Goal: Task Accomplishment & Management: Manage account settings

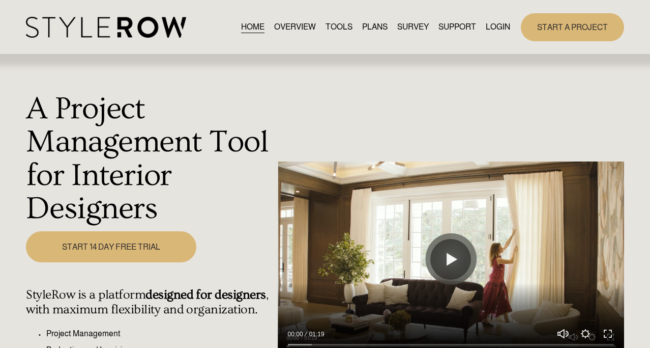
click at [495, 26] on link "LOGIN" at bounding box center [498, 27] width 24 height 14
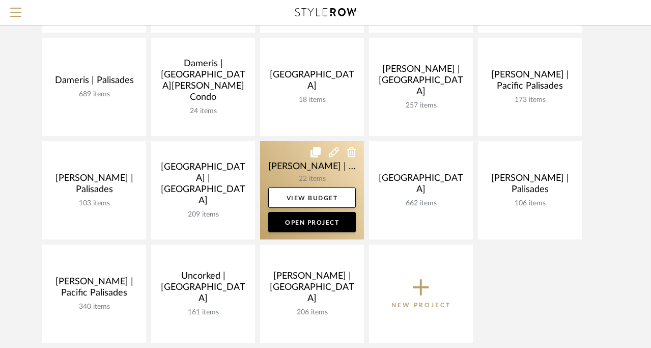
scroll to position [217, 0]
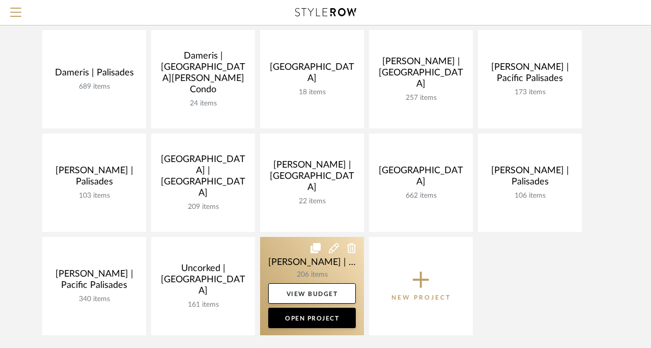
click at [280, 265] on link at bounding box center [312, 286] width 104 height 98
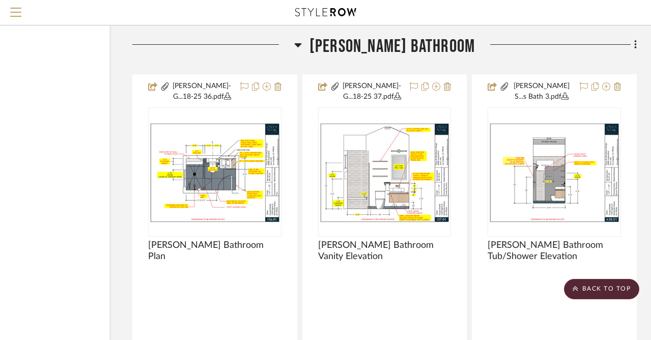
scroll to position [3679, 82]
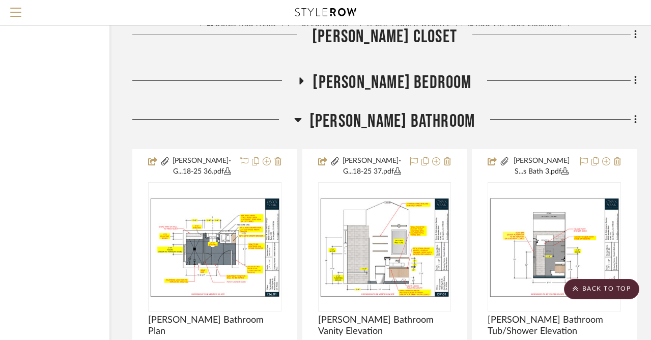
click at [304, 77] on icon at bounding box center [302, 80] width 4 height 7
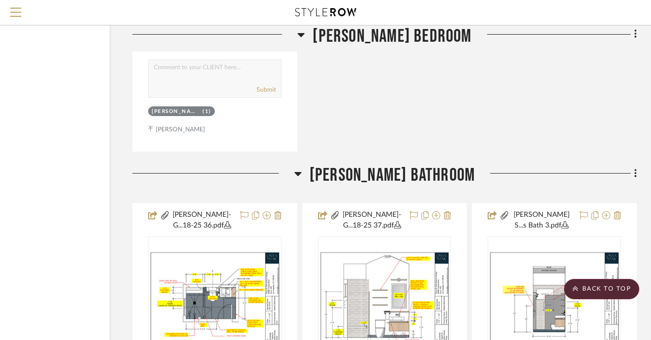
scroll to position [4084, 82]
click at [635, 169] on icon at bounding box center [635, 172] width 2 height 9
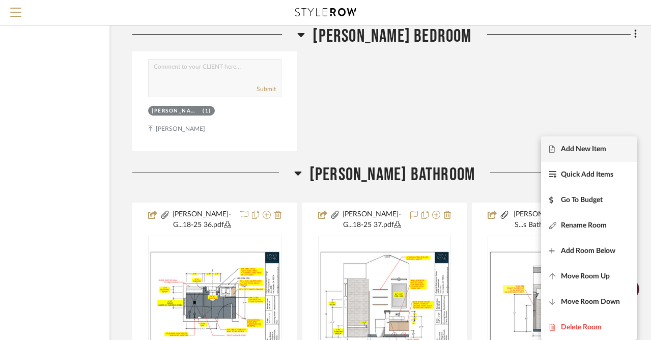
click at [595, 154] on button "Add New Item" at bounding box center [589, 148] width 96 height 25
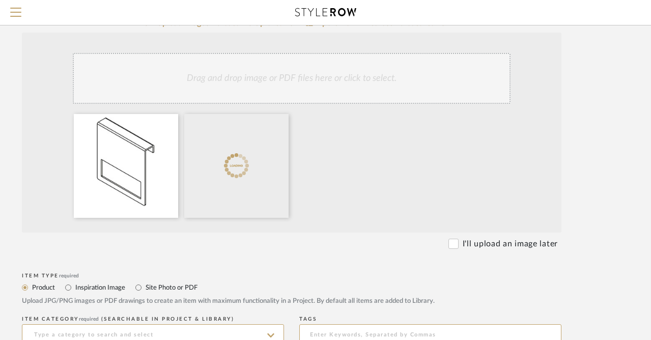
scroll to position [240, 75]
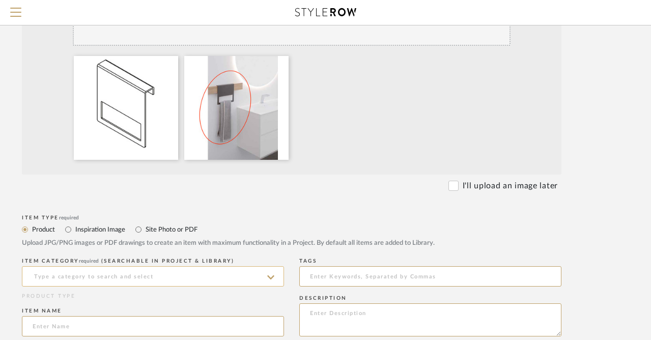
click at [163, 271] on input at bounding box center [153, 276] width 262 height 20
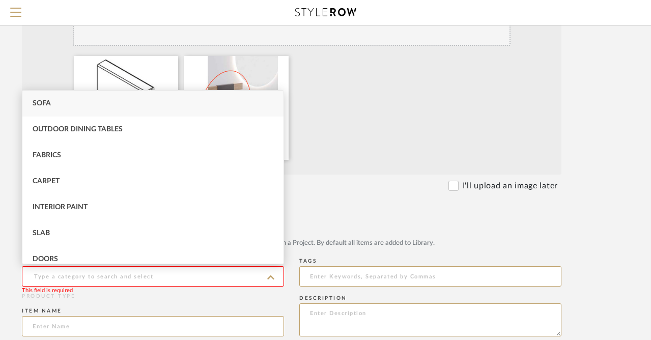
type input "a"
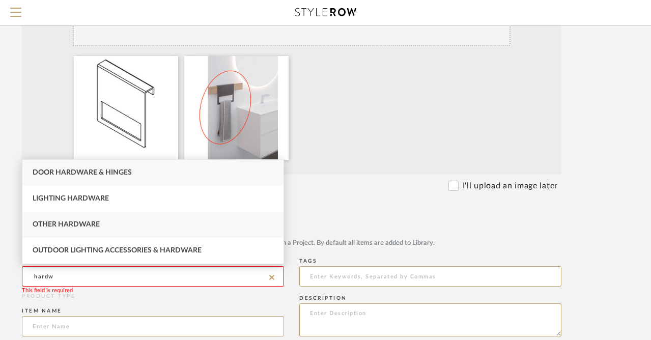
click at [90, 230] on div "Other Hardware" at bounding box center [152, 225] width 261 height 26
type input "Other Hardware"
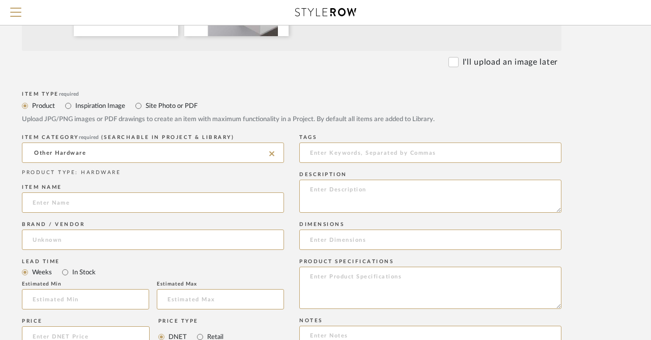
scroll to position [401, 75]
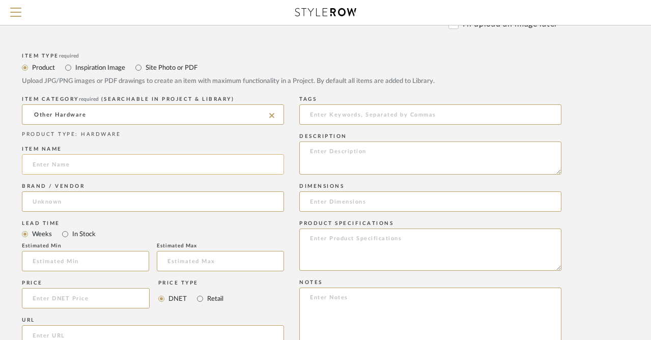
click at [58, 169] on input at bounding box center [153, 164] width 262 height 20
type input "Towel Bar"
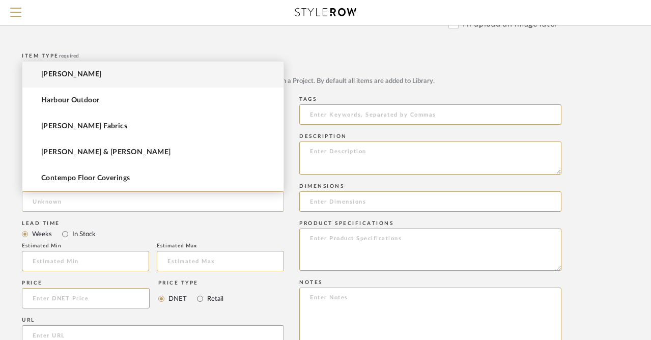
click at [66, 202] on input at bounding box center [153, 201] width 262 height 20
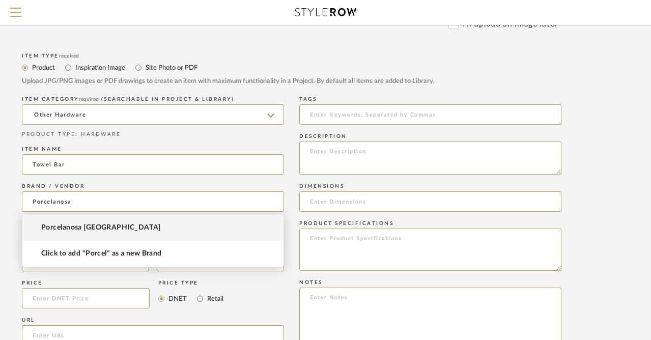
click at [81, 229] on span "Porcelanosa USA" at bounding box center [101, 227] width 120 height 9
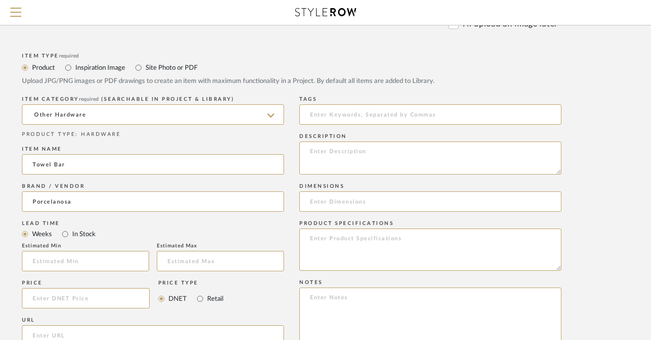
type input "Porcelanosa USA"
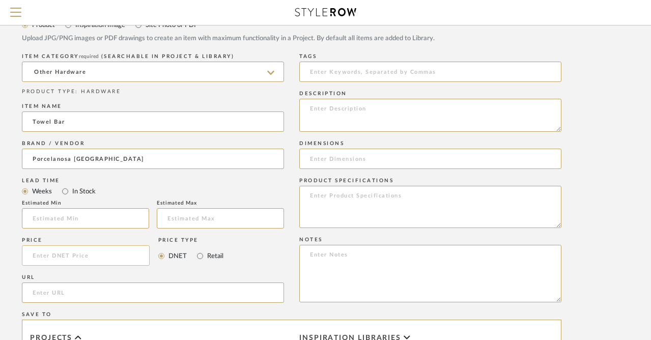
click at [65, 258] on input at bounding box center [86, 255] width 128 height 20
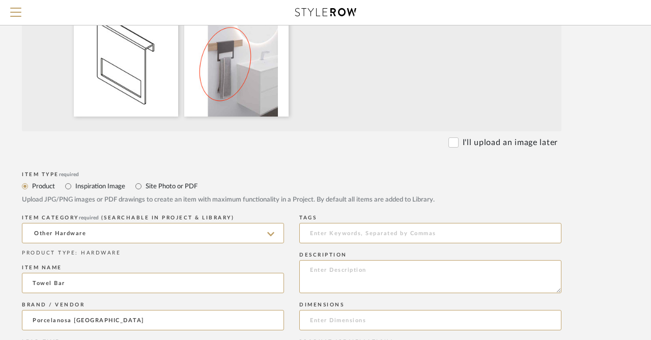
scroll to position [297, 75]
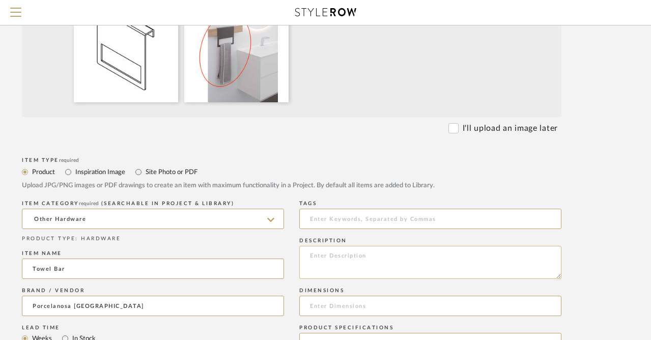
type input "$96.60"
click at [357, 253] on textarea at bounding box center [430, 262] width 262 height 33
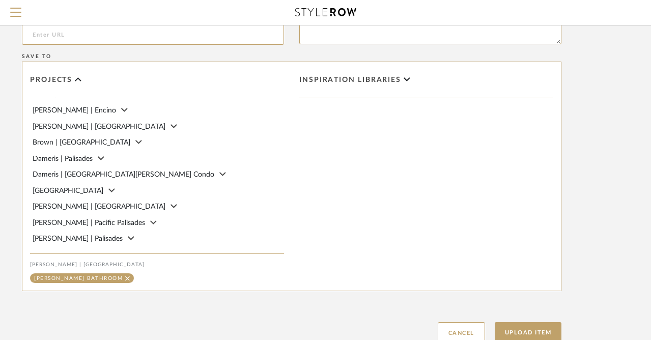
scroll to position [779, 75]
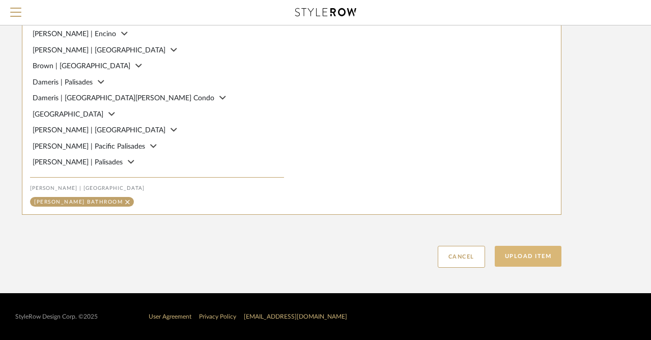
type textarea "Metal Hand Towel Holder"
click at [522, 250] on button "Upload Item" at bounding box center [528, 256] width 67 height 21
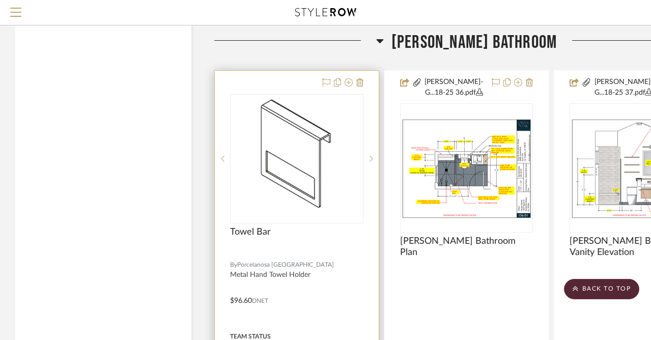
scroll to position [4217, 0]
click at [312, 177] on img "0" at bounding box center [296, 158] width 121 height 127
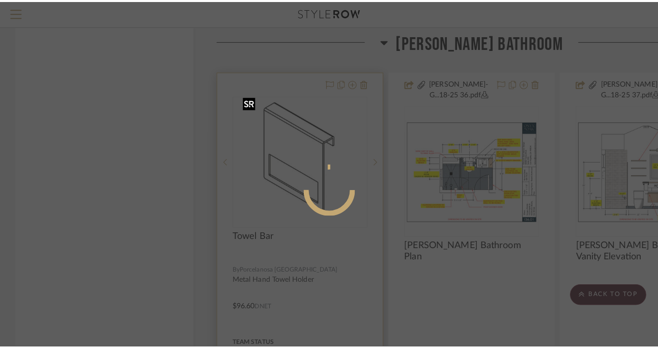
scroll to position [0, 0]
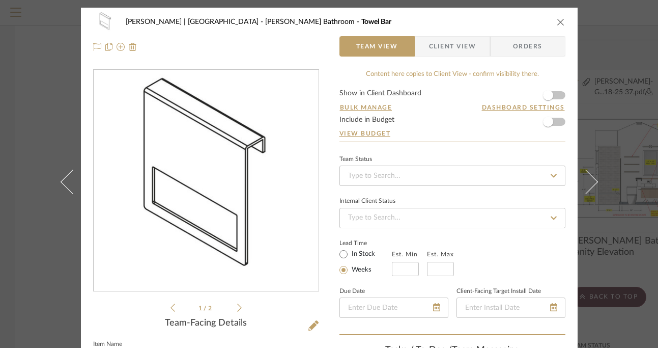
click at [237, 306] on icon at bounding box center [239, 307] width 5 height 9
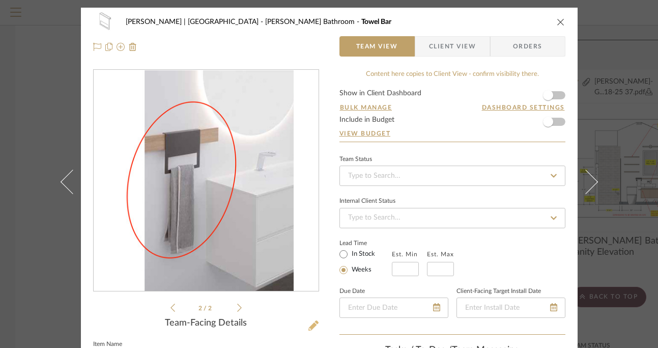
click at [308, 326] on icon at bounding box center [313, 325] width 10 height 10
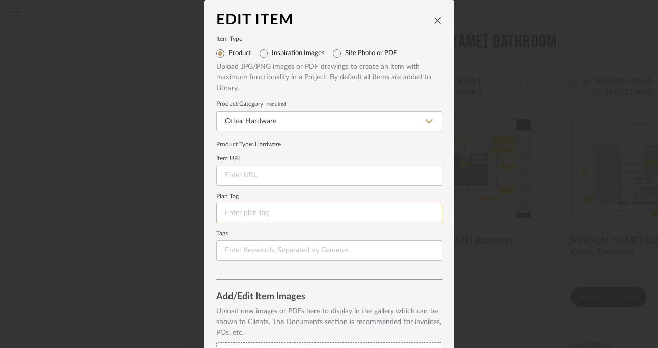
scroll to position [137, 0]
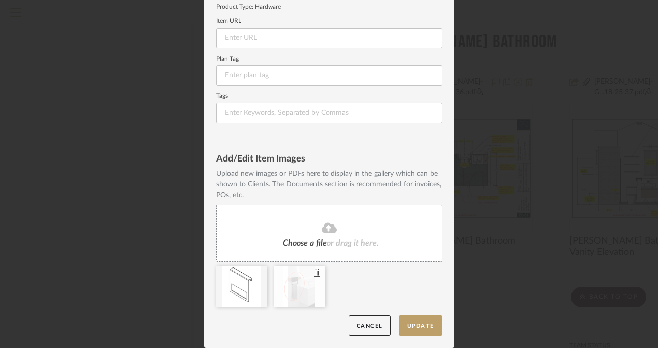
click at [274, 286] on div at bounding box center [299, 286] width 51 height 41
drag, startPoint x: 292, startPoint y: 292, endPoint x: 206, endPoint y: 293, distance: 86.0
click at [418, 334] on button "Update" at bounding box center [420, 325] width 43 height 21
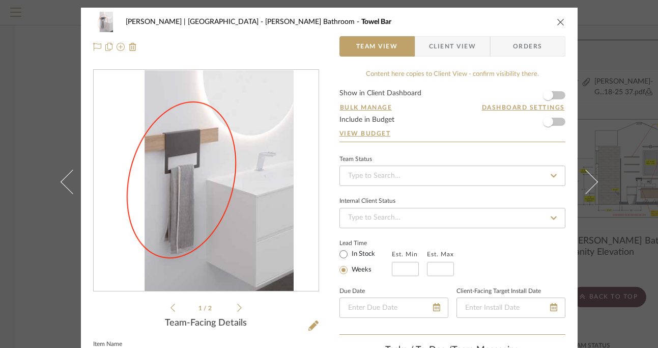
click at [557, 18] on icon "close" at bounding box center [561, 22] width 8 height 8
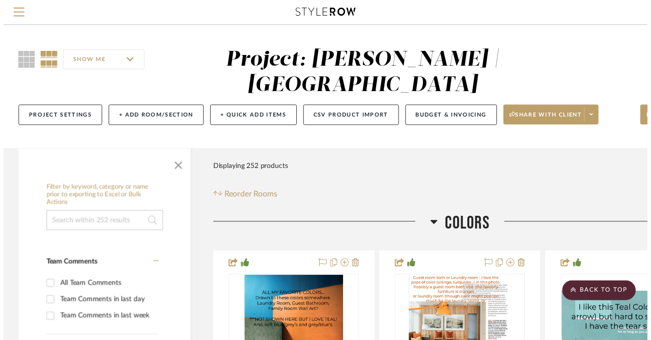
scroll to position [4217, 0]
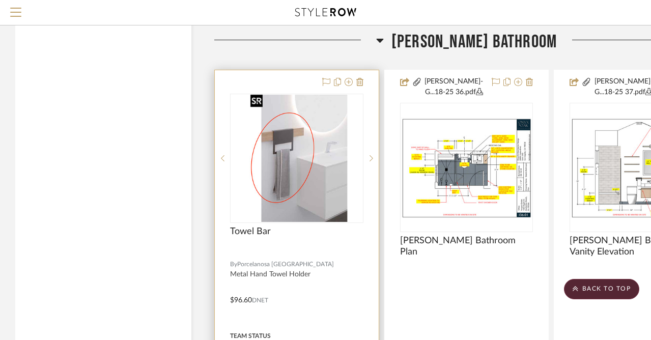
click at [313, 188] on img "0" at bounding box center [296, 158] width 101 height 127
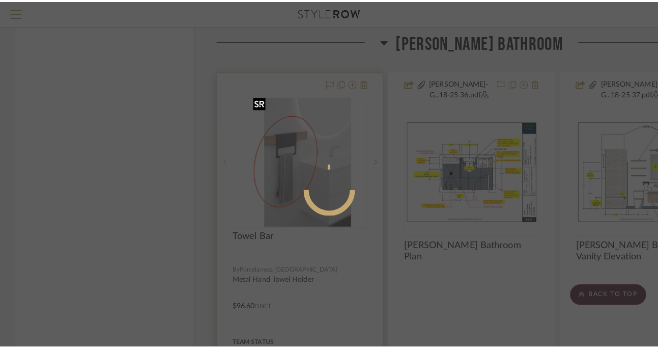
scroll to position [0, 0]
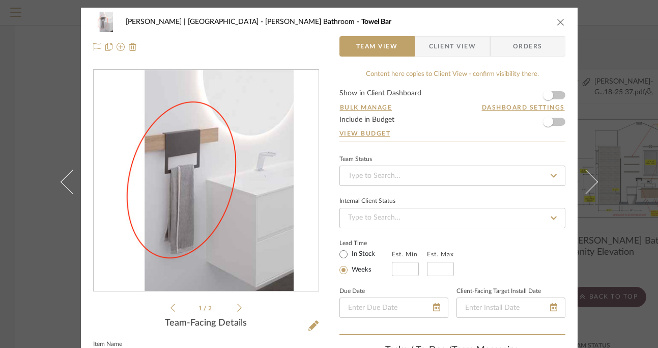
click at [451, 47] on span "Client View" at bounding box center [452, 46] width 47 height 20
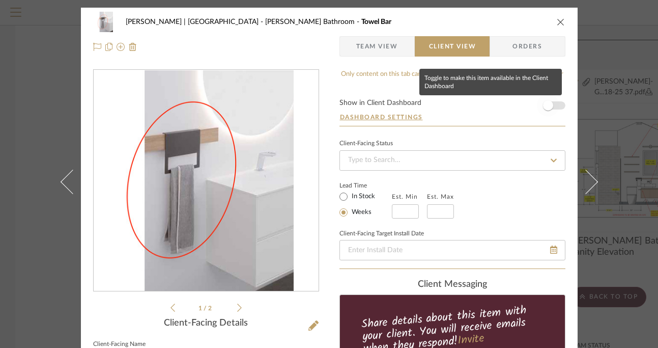
click at [543, 107] on span "button" at bounding box center [548, 105] width 10 height 10
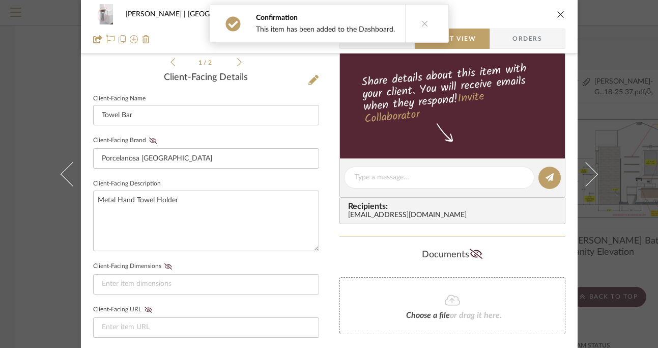
scroll to position [507, 0]
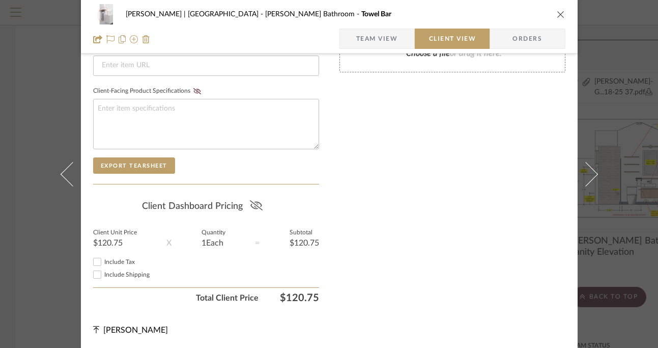
click at [255, 204] on icon at bounding box center [256, 205] width 13 height 10
click at [557, 12] on icon "close" at bounding box center [561, 14] width 8 height 8
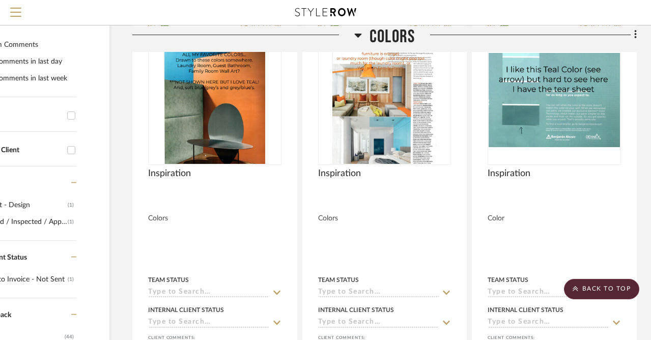
scroll to position [0, 82]
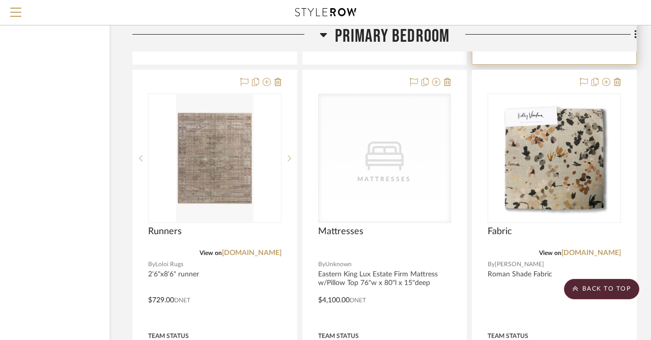
scroll to position [14652, 82]
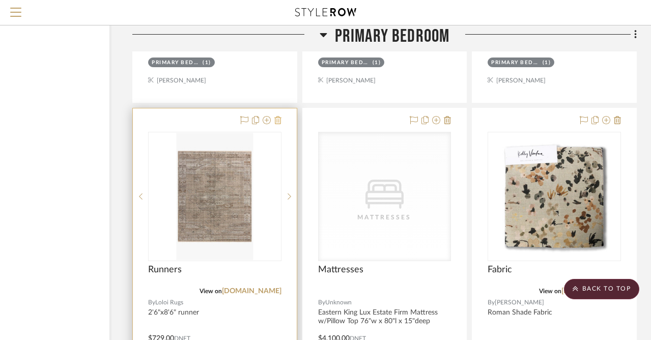
click at [279, 116] on icon at bounding box center [277, 120] width 7 height 8
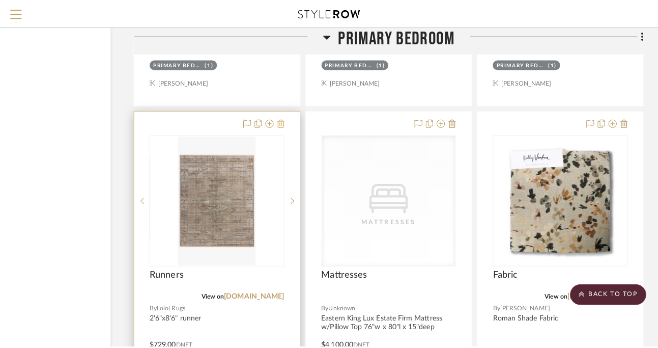
scroll to position [0, 0]
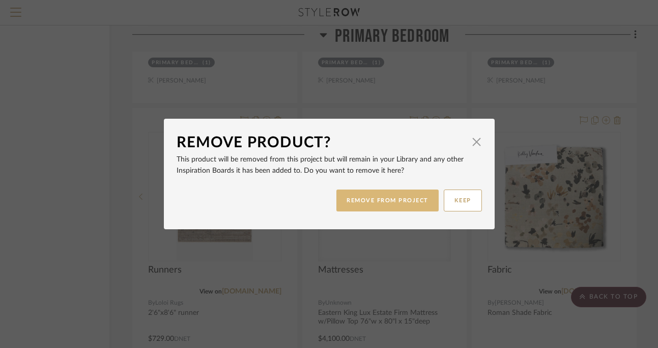
click at [398, 201] on button "REMOVE FROM PROJECT" at bounding box center [387, 200] width 102 height 22
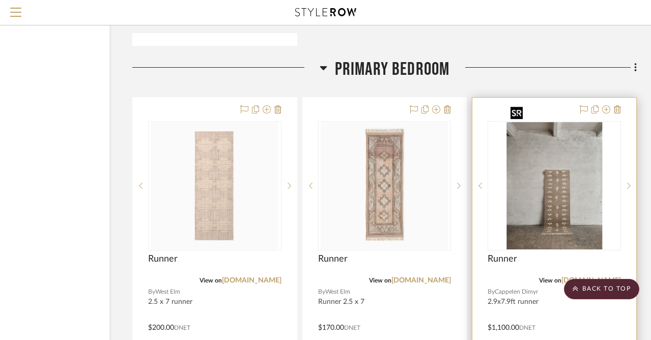
scroll to position [14250, 82]
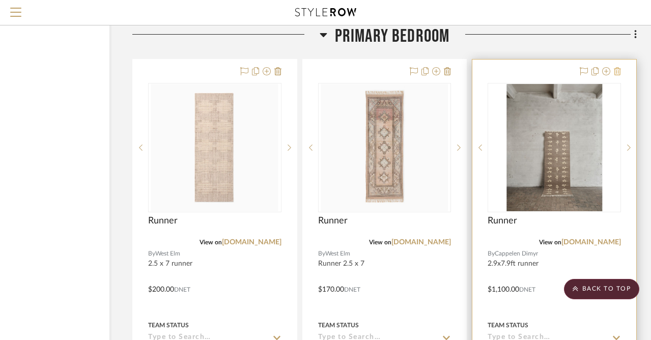
click at [619, 67] on icon at bounding box center [617, 71] width 7 height 8
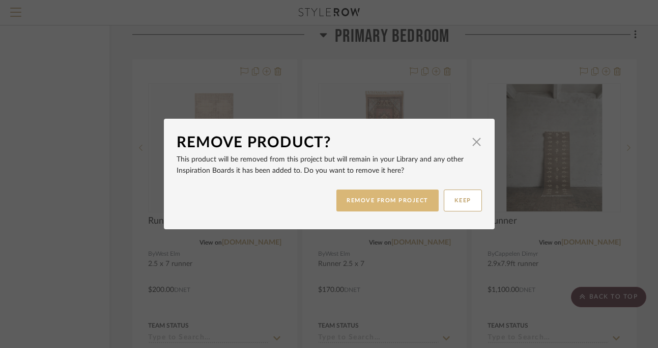
click at [400, 196] on button "REMOVE FROM PROJECT" at bounding box center [387, 200] width 102 height 22
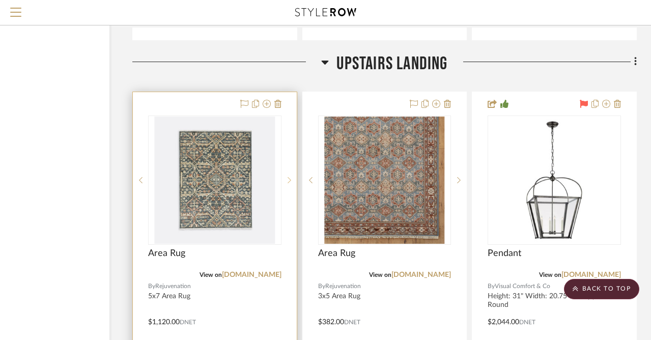
scroll to position [13266, 82]
click at [278, 100] on icon at bounding box center [277, 104] width 7 height 8
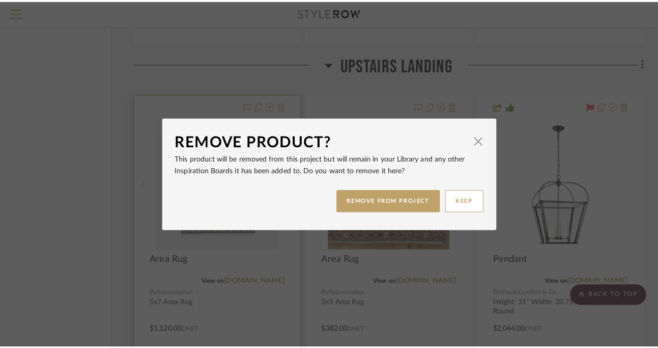
scroll to position [0, 0]
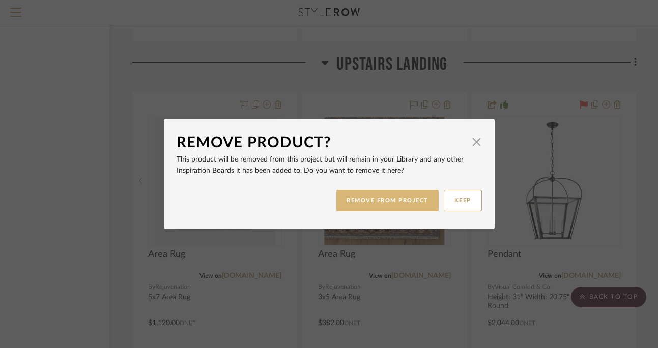
click at [389, 199] on button "REMOVE FROM PROJECT" at bounding box center [387, 200] width 102 height 22
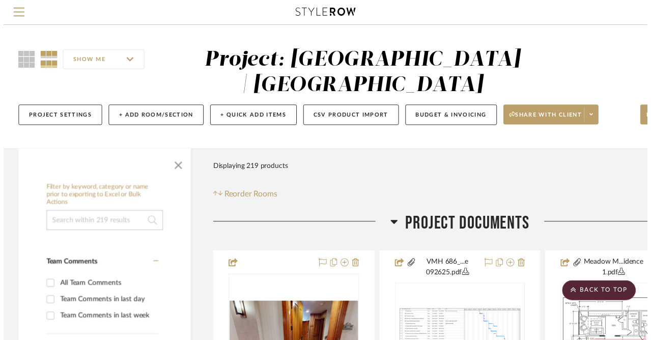
scroll to position [13266, 82]
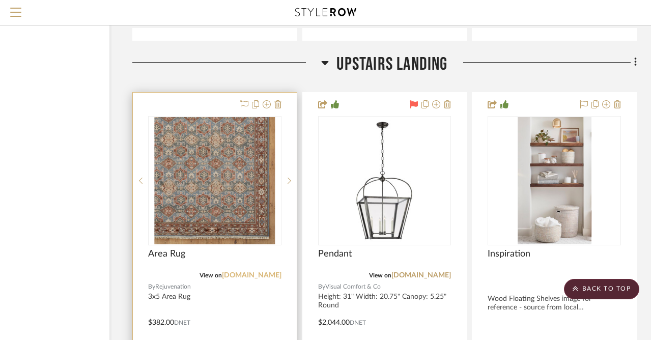
click at [267, 272] on link "rejuvenation.com" at bounding box center [252, 275] width 60 height 7
click at [288, 177] on icon at bounding box center [290, 180] width 4 height 7
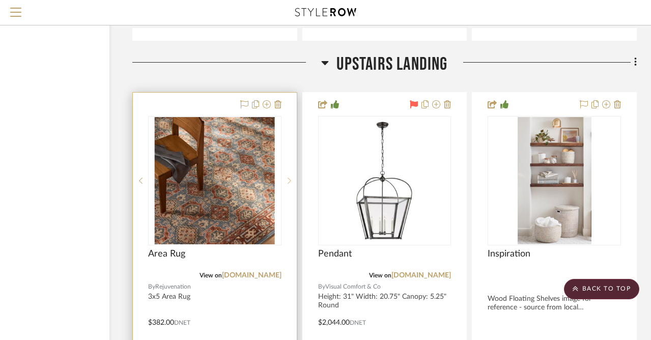
click at [288, 177] on icon at bounding box center [290, 180] width 4 height 7
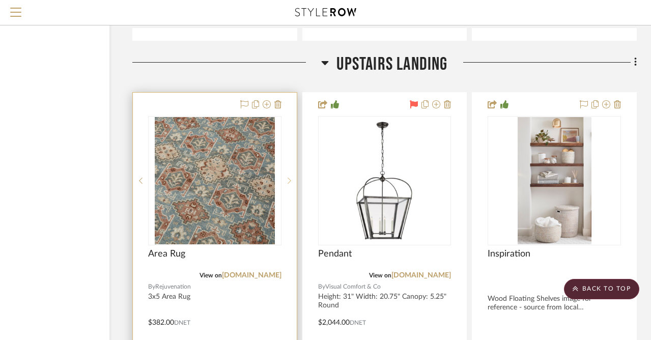
click at [288, 177] on icon at bounding box center [290, 180] width 4 height 7
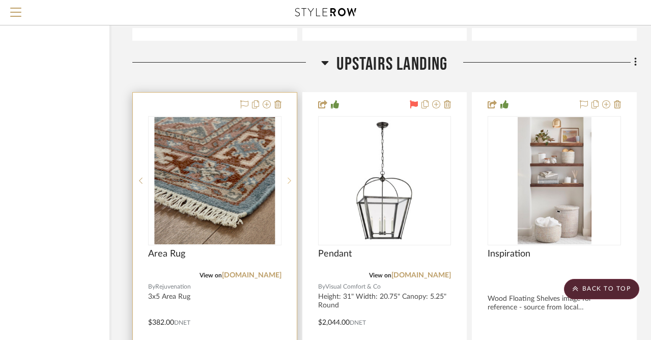
click at [288, 177] on icon at bounding box center [290, 180] width 4 height 7
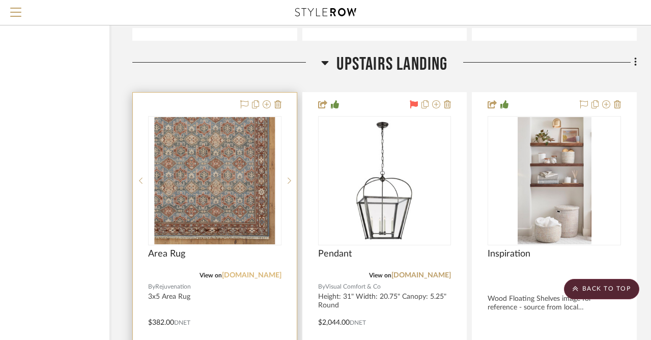
click at [264, 272] on link "rejuvenation.com" at bounding box center [252, 275] width 60 height 7
click at [235, 139] on img "0" at bounding box center [215, 180] width 120 height 127
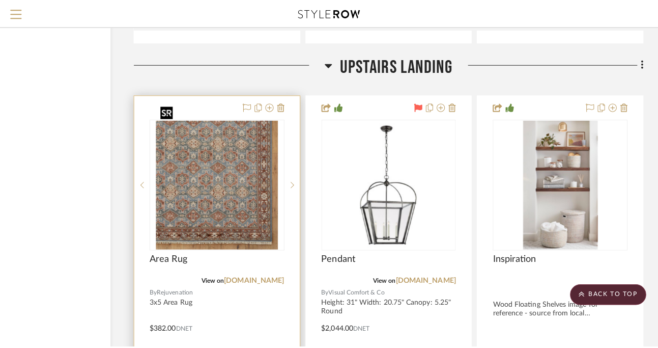
scroll to position [0, 0]
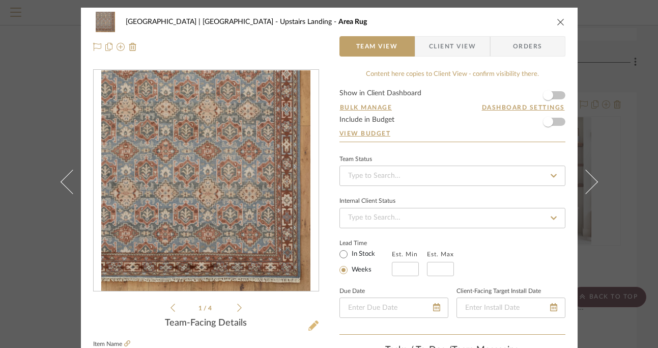
click at [310, 321] on icon at bounding box center [313, 325] width 10 height 10
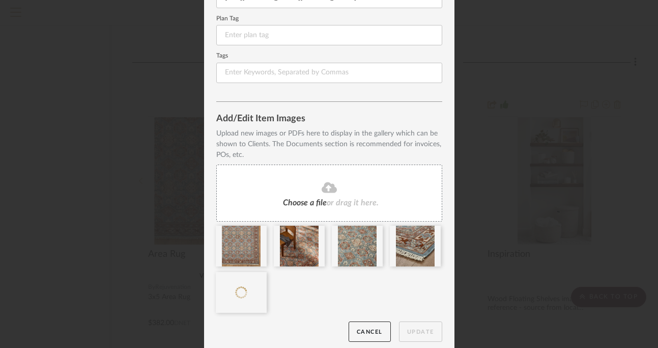
scroll to position [184, 0]
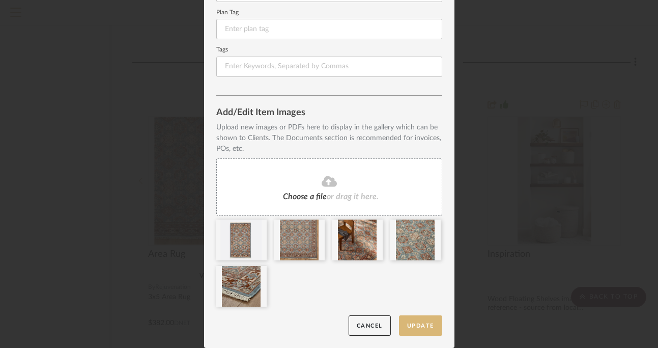
click at [423, 326] on button "Update" at bounding box center [420, 325] width 43 height 21
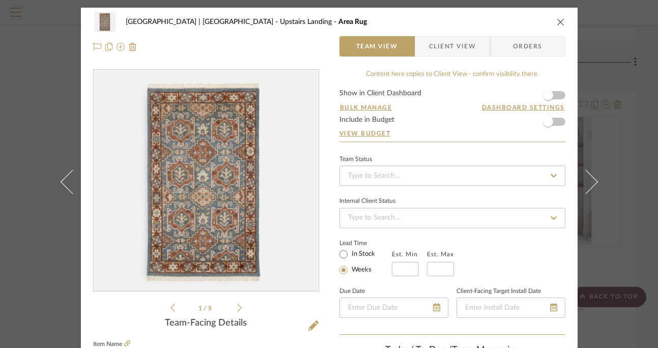
click at [557, 20] on icon "close" at bounding box center [561, 22] width 8 height 8
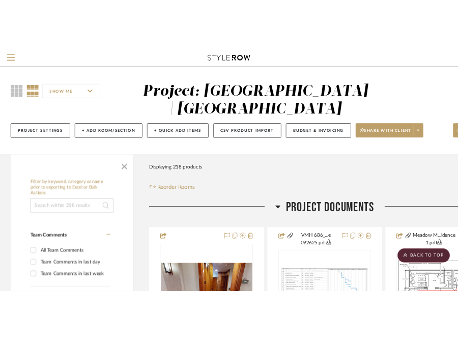
scroll to position [13266, 82]
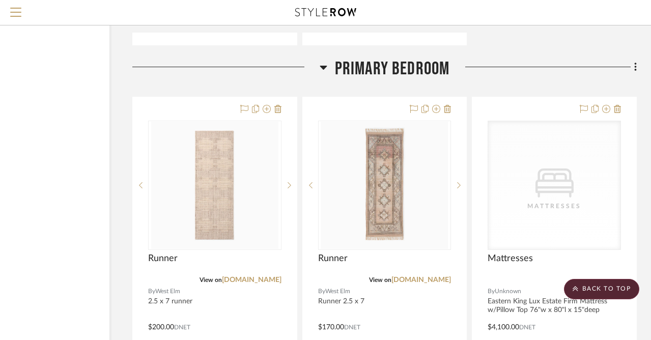
scroll to position [14210, 82]
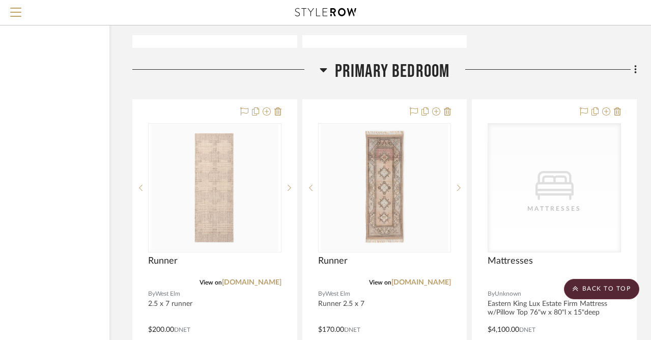
drag, startPoint x: 482, startPoint y: 194, endPoint x: 268, endPoint y: 1, distance: 288.3
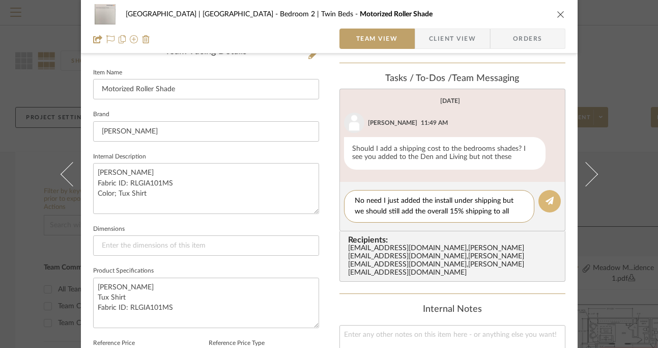
type textarea "No need I just added the install under shipping but we should still add the ove…"
click at [546, 197] on fa-icon at bounding box center [550, 201] width 8 height 8
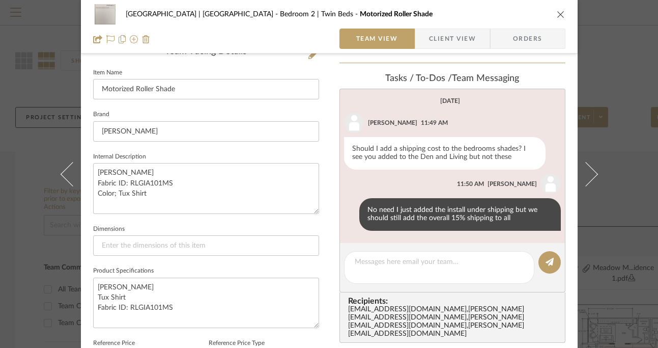
click at [557, 15] on icon "close" at bounding box center [561, 14] width 8 height 8
